Goal: Task Accomplishment & Management: Manage account settings

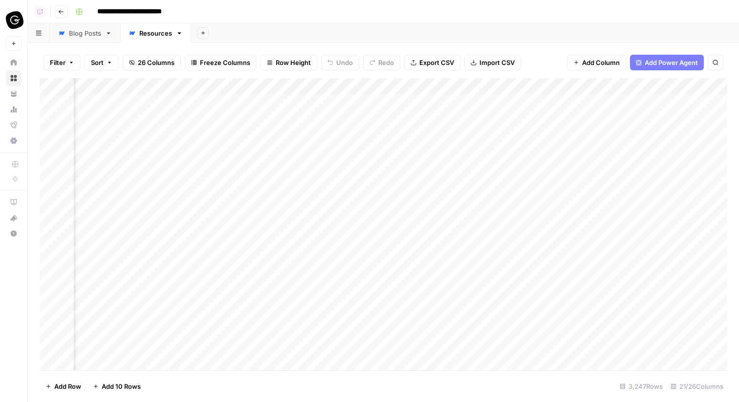
scroll to position [0, 1941]
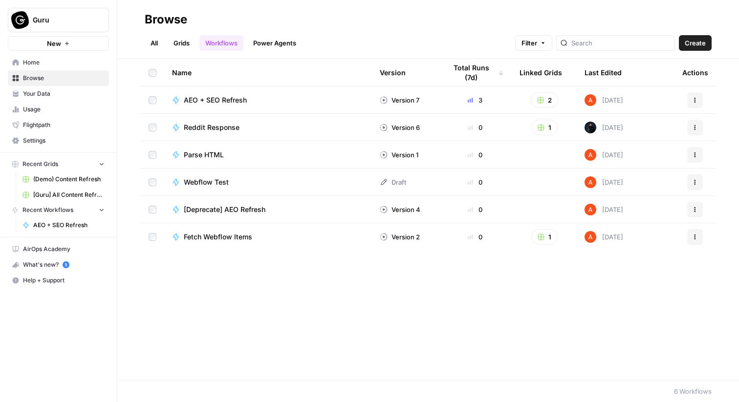
click at [63, 11] on button "Guru" at bounding box center [58, 20] width 101 height 24
type input "myhe"
click at [76, 76] on span "MyHealthTeam" at bounding box center [94, 73] width 129 height 10
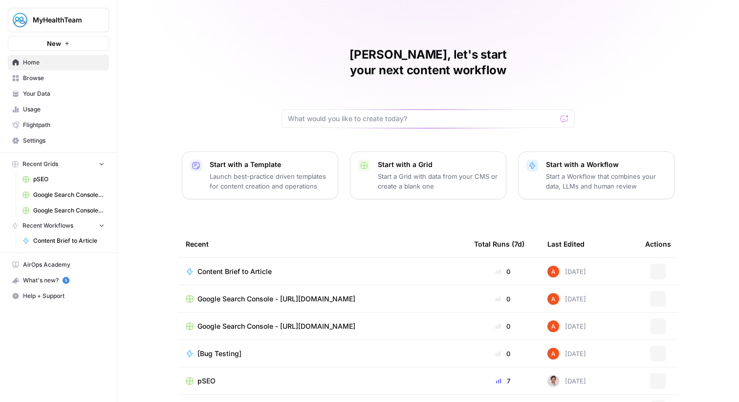
click at [50, 142] on span "Settings" at bounding box center [64, 140] width 82 height 9
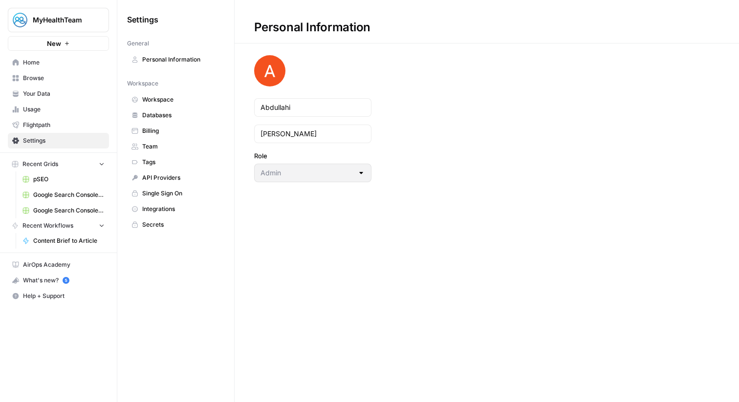
click at [166, 135] on link "Billing" at bounding box center [175, 131] width 97 height 16
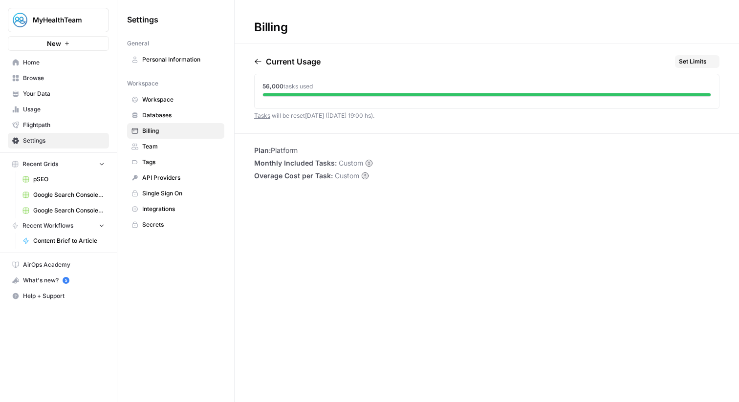
click at [177, 145] on span "Team" at bounding box center [181, 146] width 78 height 9
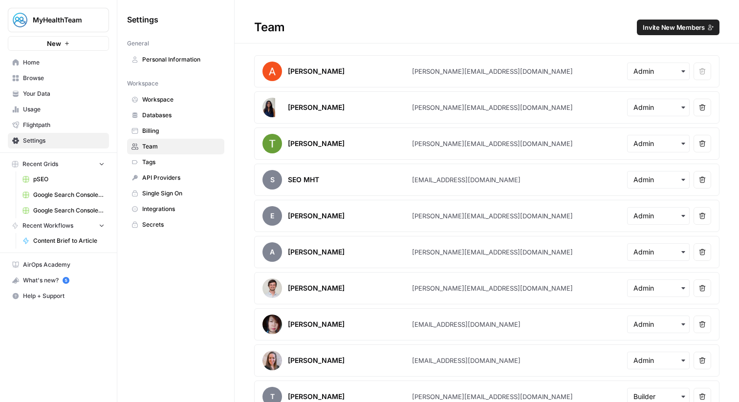
scroll to position [87, 0]
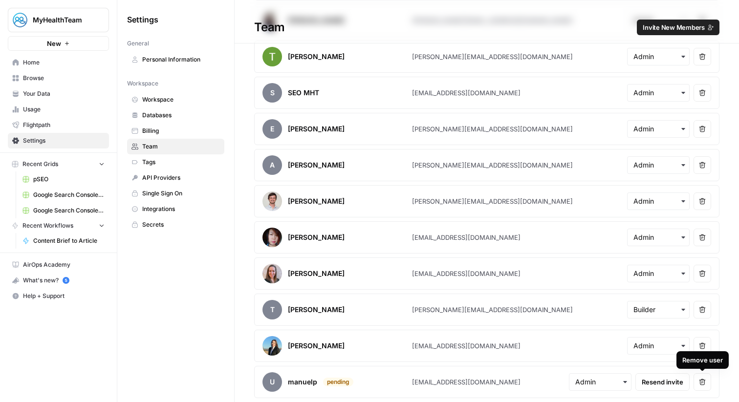
click at [700, 381] on icon "button" at bounding box center [702, 382] width 6 height 6
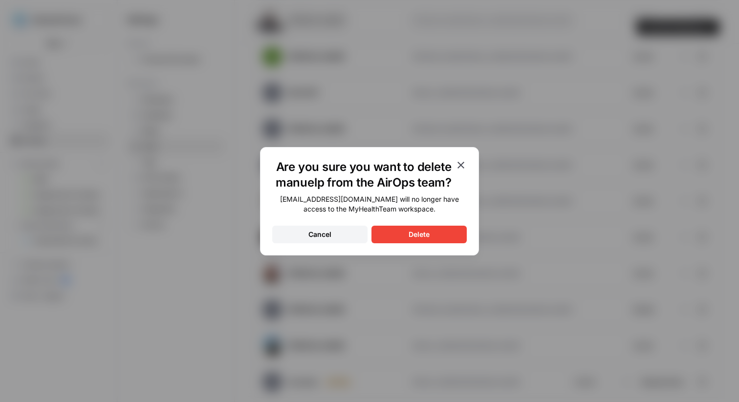
click at [440, 235] on button "Delete" at bounding box center [418, 235] width 95 height 18
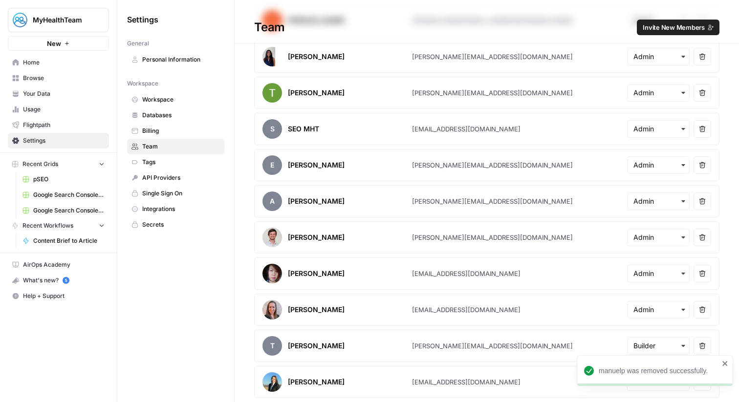
scroll to position [0, 0]
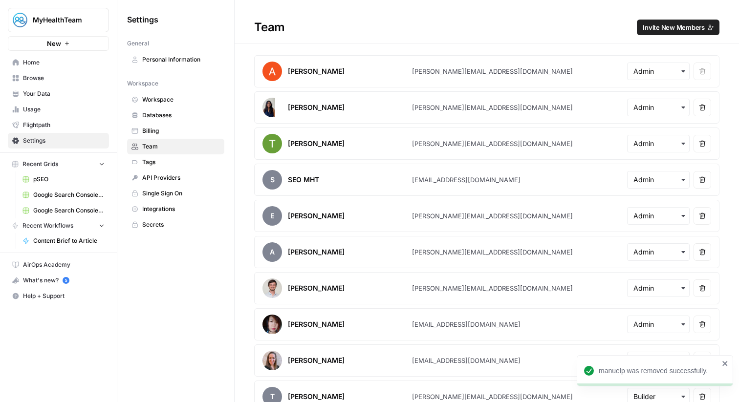
click at [660, 16] on h1 "Team Invite New Members" at bounding box center [487, 21] width 504 height 43
click at [664, 23] on span "Invite New Members" at bounding box center [674, 27] width 62 height 10
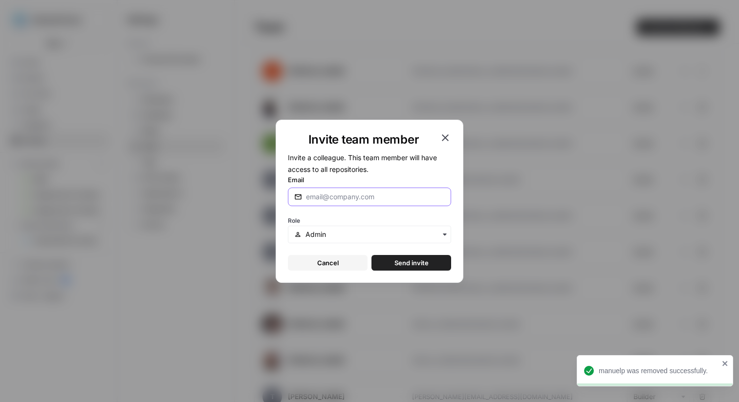
click at [380, 199] on input "Email" at bounding box center [375, 197] width 139 height 10
paste input "manuelp@myhealthteams.com"
type input "manuelp@myhealthteams.com"
click at [395, 266] on span "Send invite" at bounding box center [411, 263] width 34 height 10
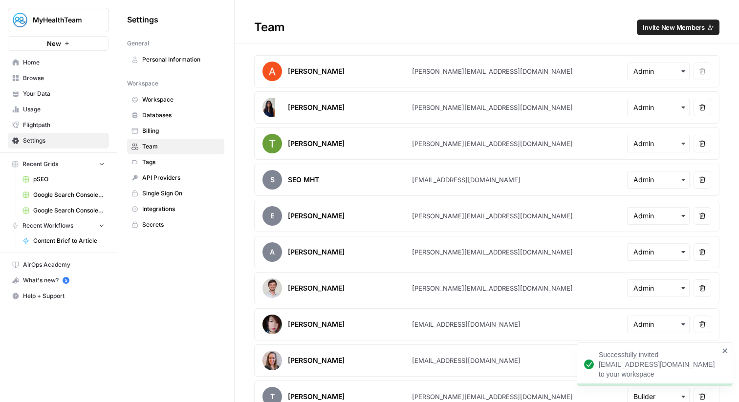
scroll to position [87, 0]
